Goal: Information Seeking & Learning: Learn about a topic

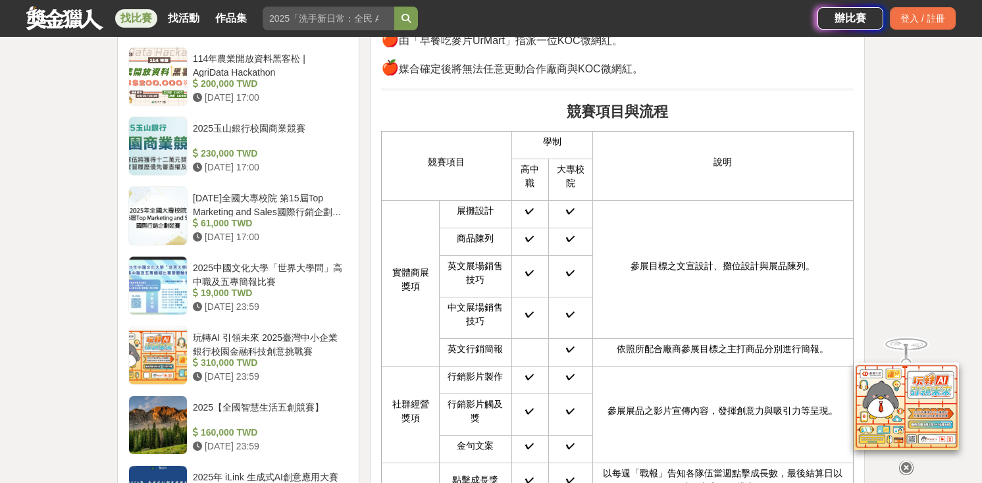
scroll to position [1566, 0]
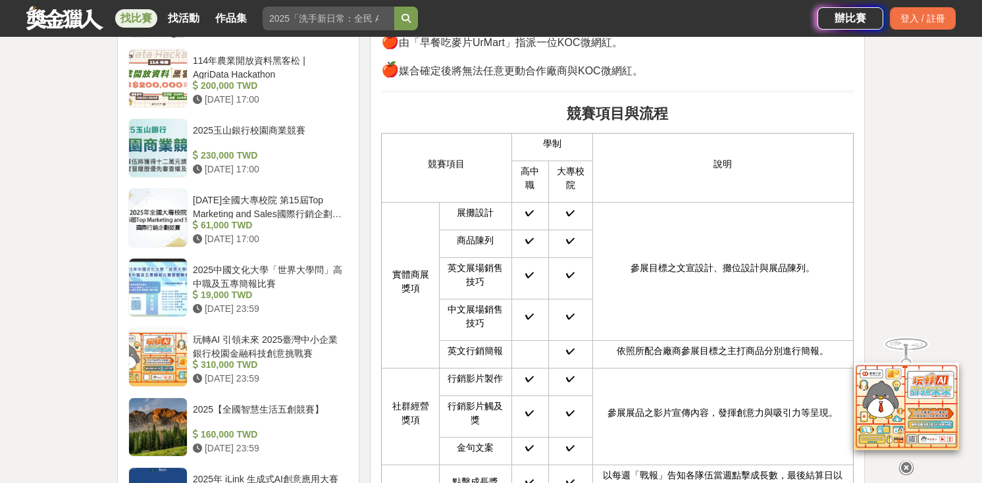
click at [904, 467] on icon at bounding box center [906, 468] width 14 height 14
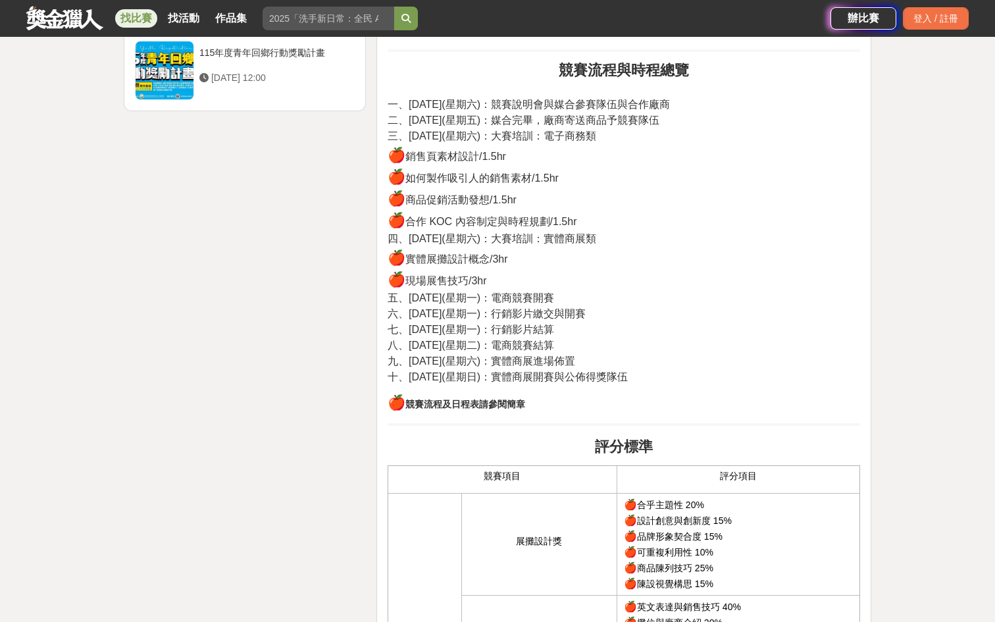
scroll to position [2105, 0]
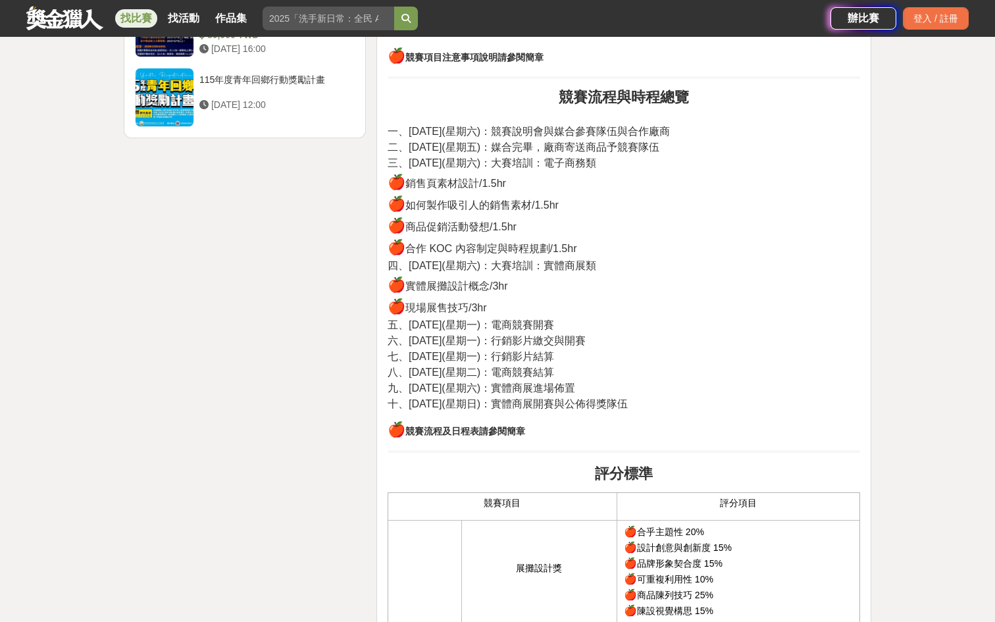
drag, startPoint x: 403, startPoint y: 182, endPoint x: 660, endPoint y: 392, distance: 332.5
click at [660, 393] on p "一、2023 年 03 月 25 日(星期六)：競賽說明會與媒合參賽隊伍與合作廠商 二、2023 年 03 月 31 日(星期五)：媒合完畢，廠商寄送商品予競…" at bounding box center [624, 261] width 473 height 302
click at [747, 400] on p "一、2023 年 03 月 25 日(星期六)：競賽說明會與媒合參賽隊伍與合作廠商 二、2023 年 03 月 31 日(星期五)：媒合完畢，廠商寄送商品予競…" at bounding box center [624, 261] width 473 height 302
drag, startPoint x: 719, startPoint y: 399, endPoint x: 390, endPoint y: 132, distance: 424.8
click at [390, 132] on p "一、2023 年 03 月 25 日(星期六)：競賽說明會與媒合參賽隊伍與合作廠商 二、2023 年 03 月 31 日(星期五)：媒合完畢，廠商寄送商品予競…" at bounding box center [624, 261] width 473 height 302
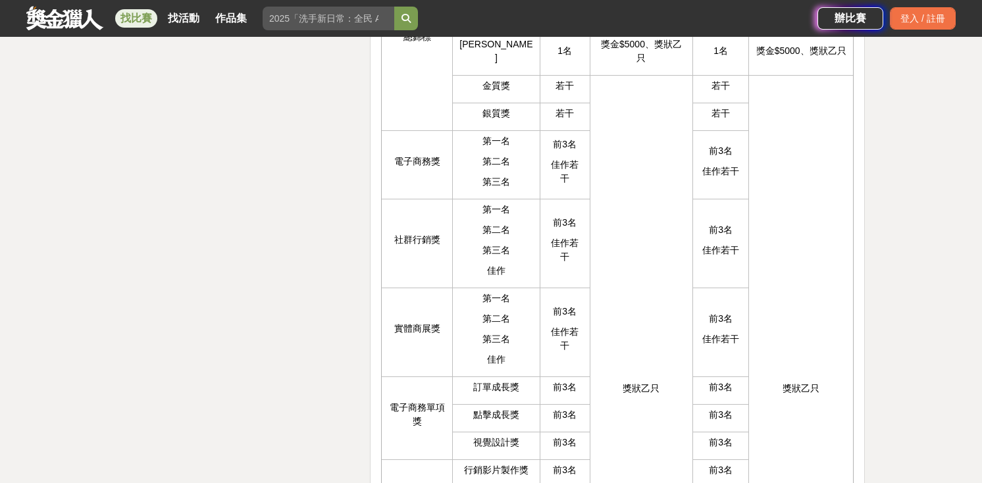
scroll to position [3362, 0]
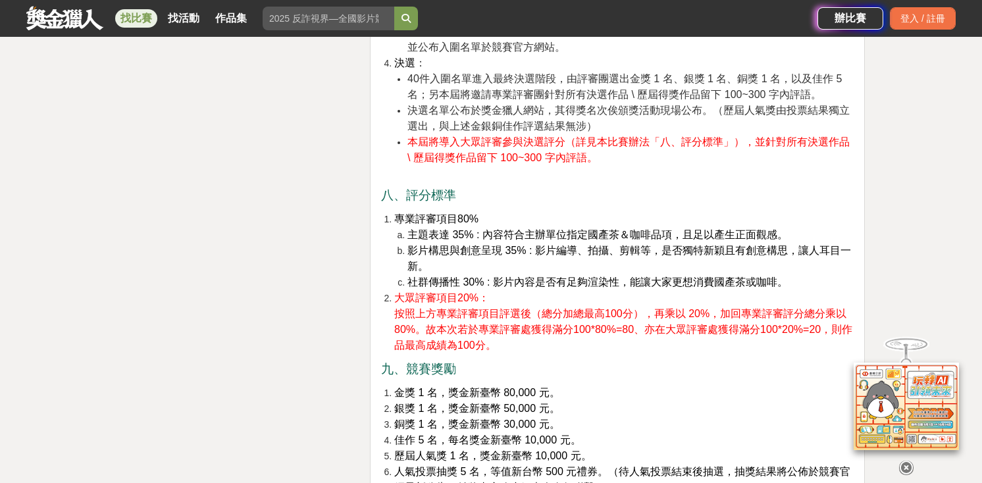
scroll to position [2827, 0]
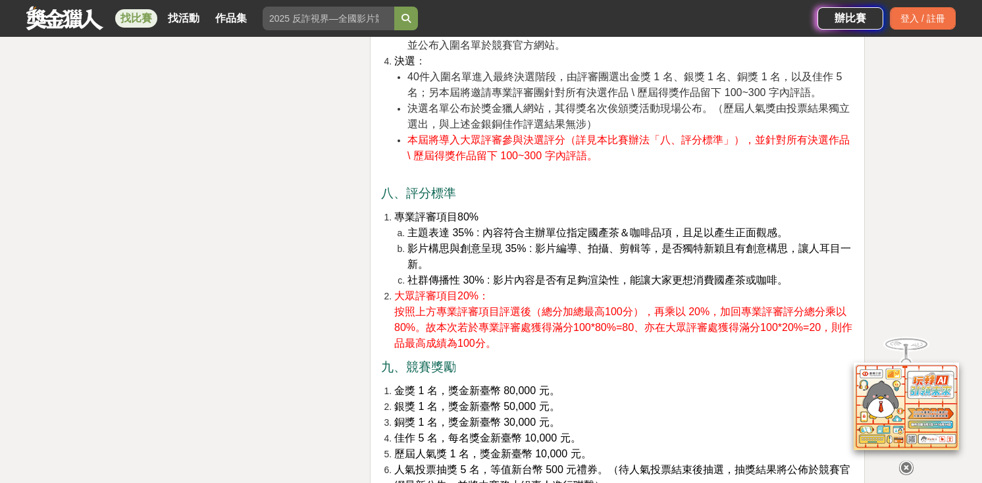
click at [906, 468] on icon at bounding box center [906, 468] width 14 height 14
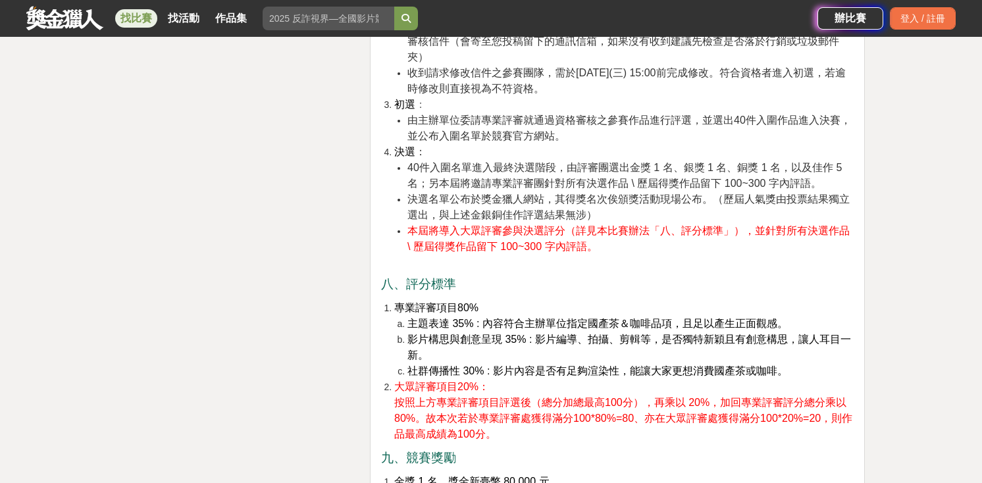
scroll to position [2733, 0]
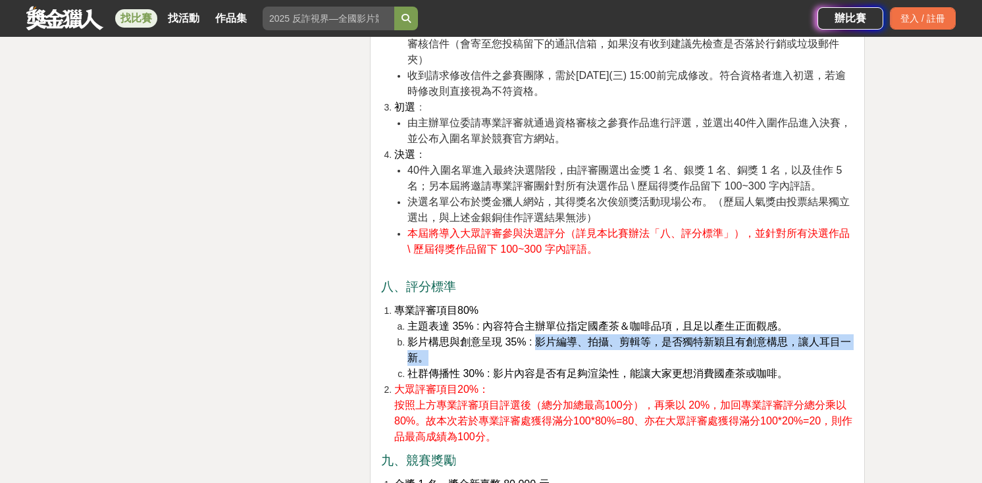
drag, startPoint x: 535, startPoint y: 327, endPoint x: 773, endPoint y: 334, distance: 238.3
click at [773, 334] on li "影片構思與創意呈現 35% : 影片編導、拍攝、剪輯等，是否獨特新穎且有創意構思，讓人耳目一新。" at bounding box center [630, 350] width 446 height 32
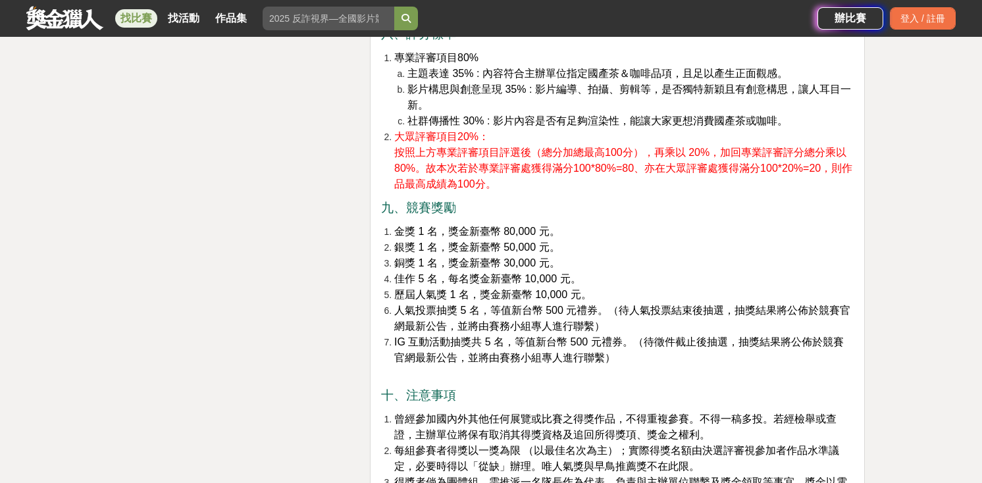
scroll to position [2956, 0]
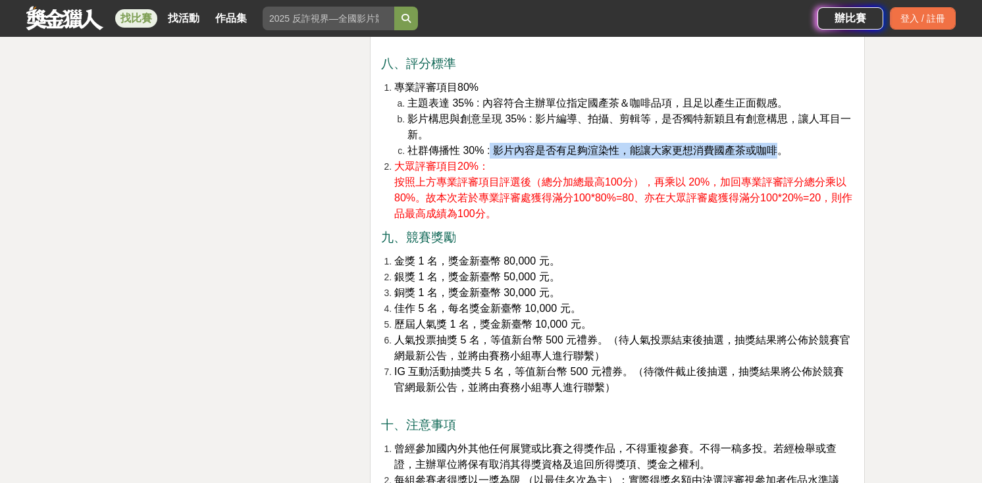
drag, startPoint x: 489, startPoint y: 134, endPoint x: 778, endPoint y: 131, distance: 288.9
click at [778, 145] on span "社群傳播性 30% : 影片內容是否有足夠渲染性，能讓大家更想消費國產茶或咖啡。" at bounding box center [597, 150] width 380 height 11
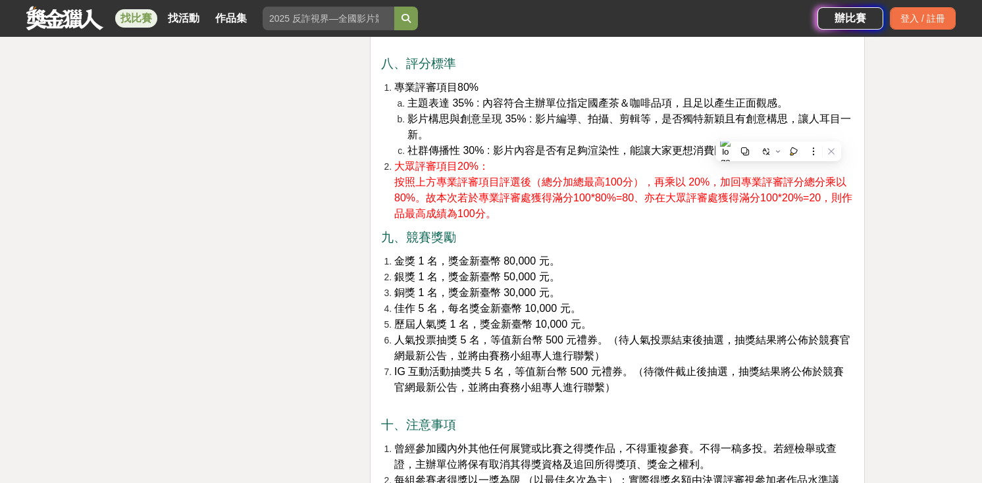
click at [790, 143] on li "社群傳播性 30% : 影片內容是否有足夠渲染性，能讓大家更想消費國產茶或咖啡。" at bounding box center [630, 151] width 446 height 16
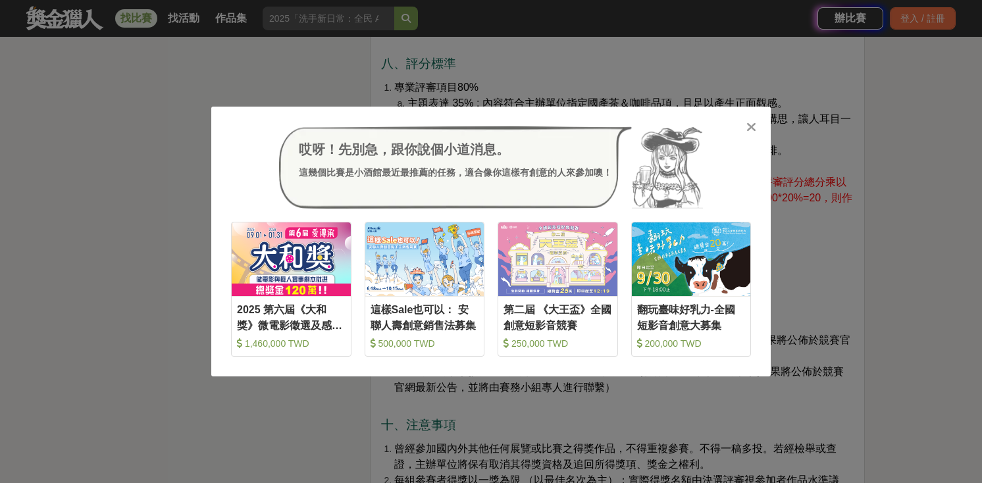
click at [746, 124] on icon at bounding box center [751, 126] width 10 height 13
